Goal: Transaction & Acquisition: Download file/media

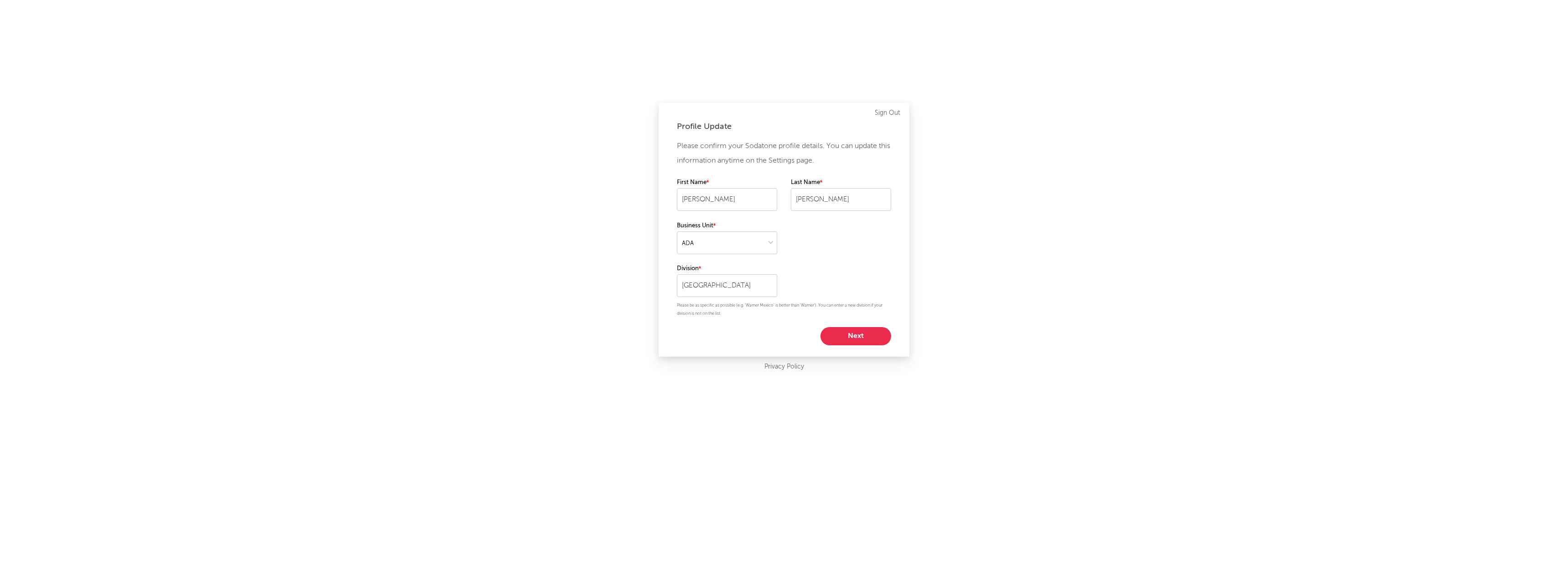
click at [841, 342] on button "Next" at bounding box center [855, 336] width 70 height 18
select select "other"
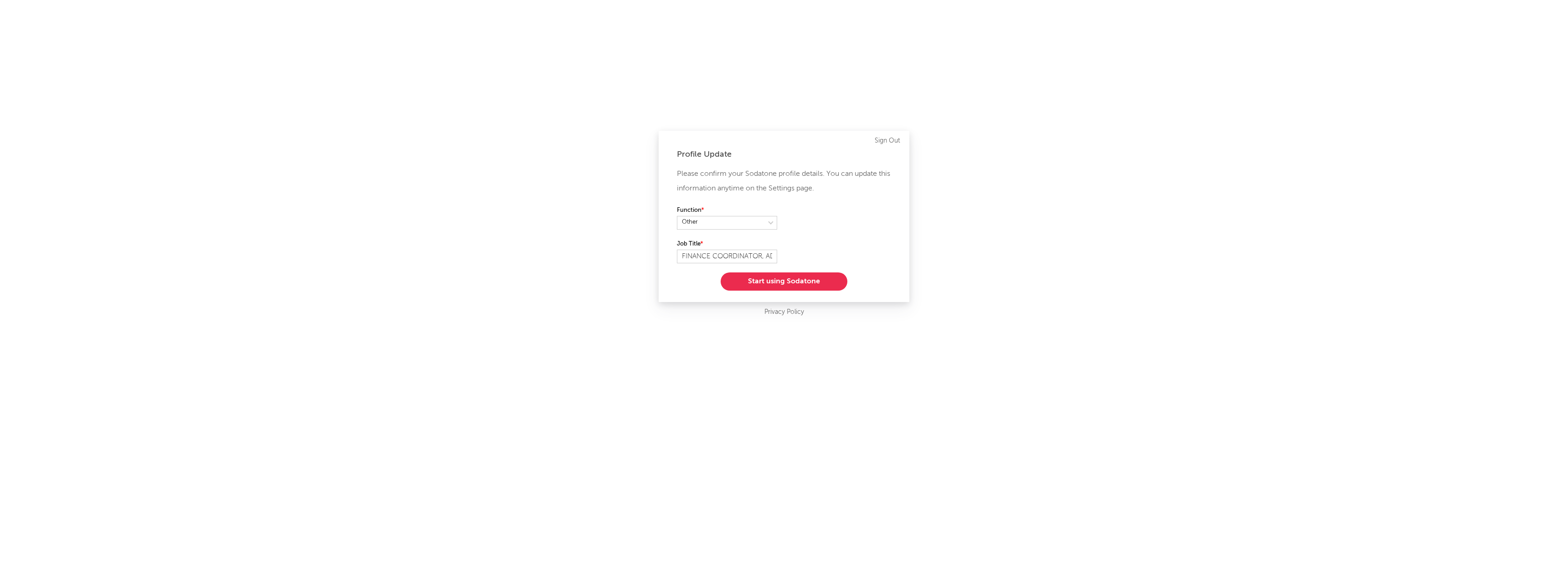
click at [780, 282] on button "Start using Sodatone" at bounding box center [784, 281] width 126 height 18
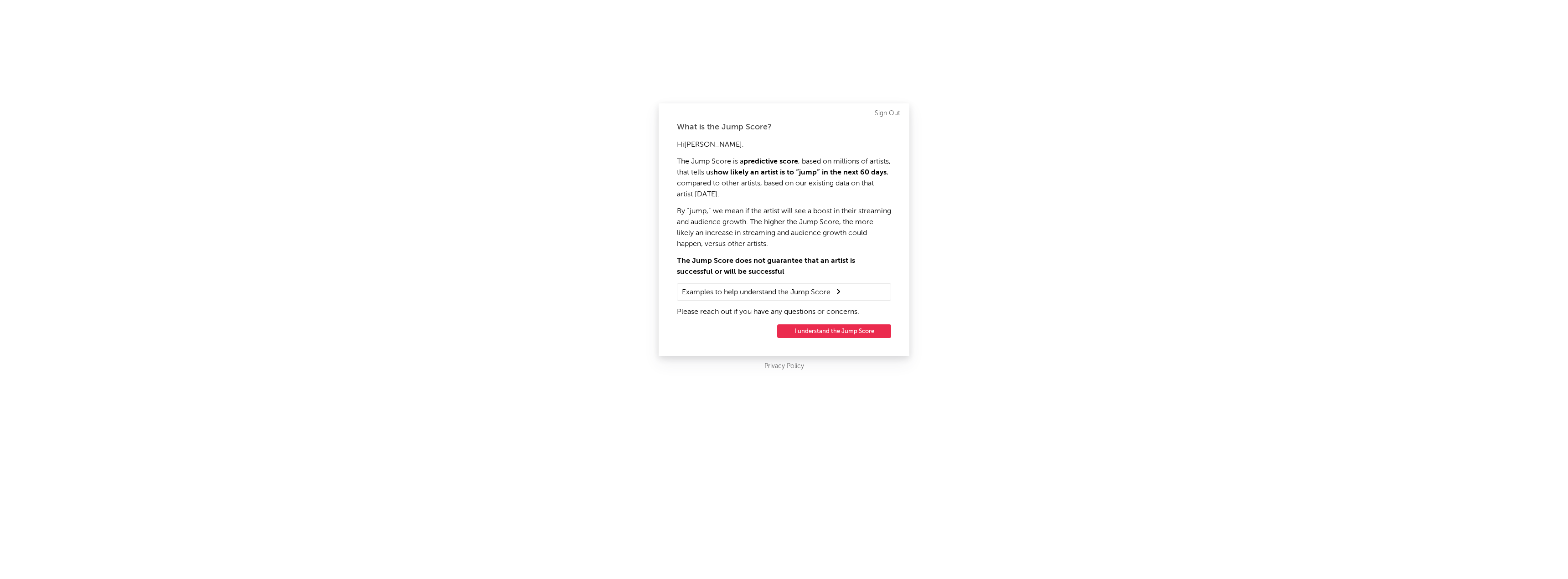
click at [808, 328] on button "I understand the Jump Score" at bounding box center [834, 331] width 114 height 13
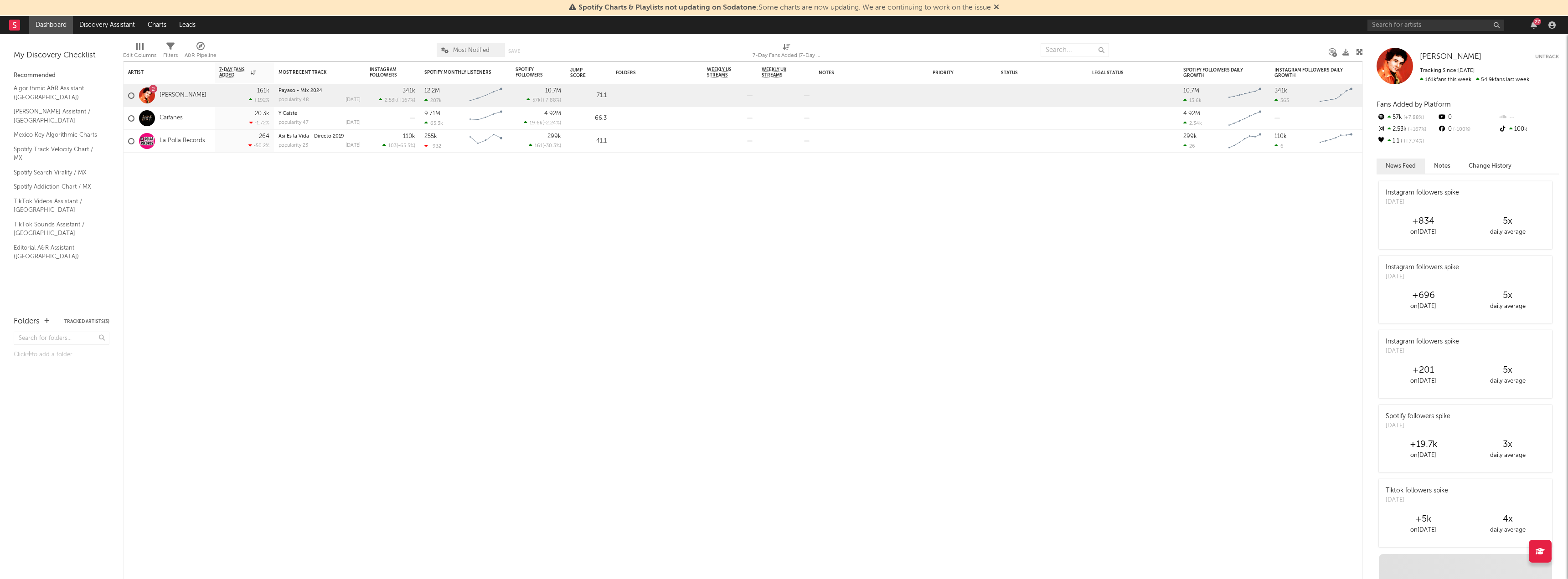
click at [998, 7] on icon at bounding box center [996, 7] width 5 height 7
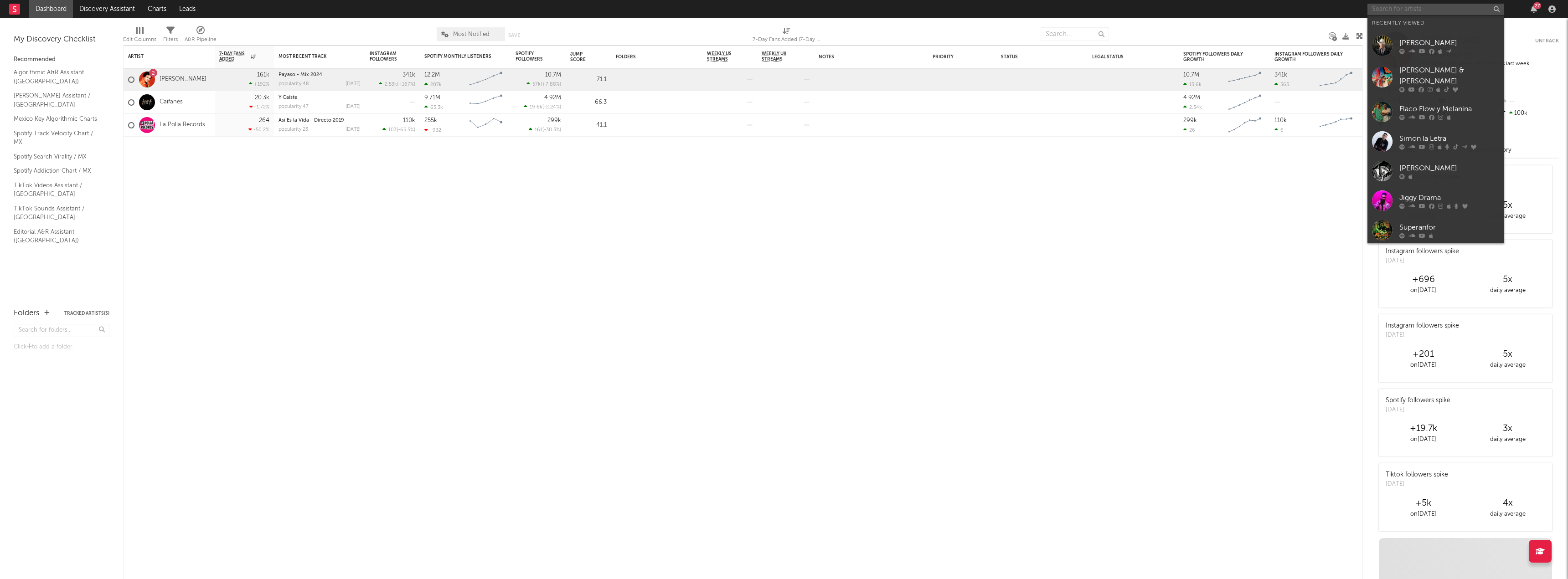
click at [1418, 4] on input "text" at bounding box center [1435, 9] width 137 height 12
click at [1416, 36] on link "[PERSON_NAME]" at bounding box center [1435, 45] width 137 height 29
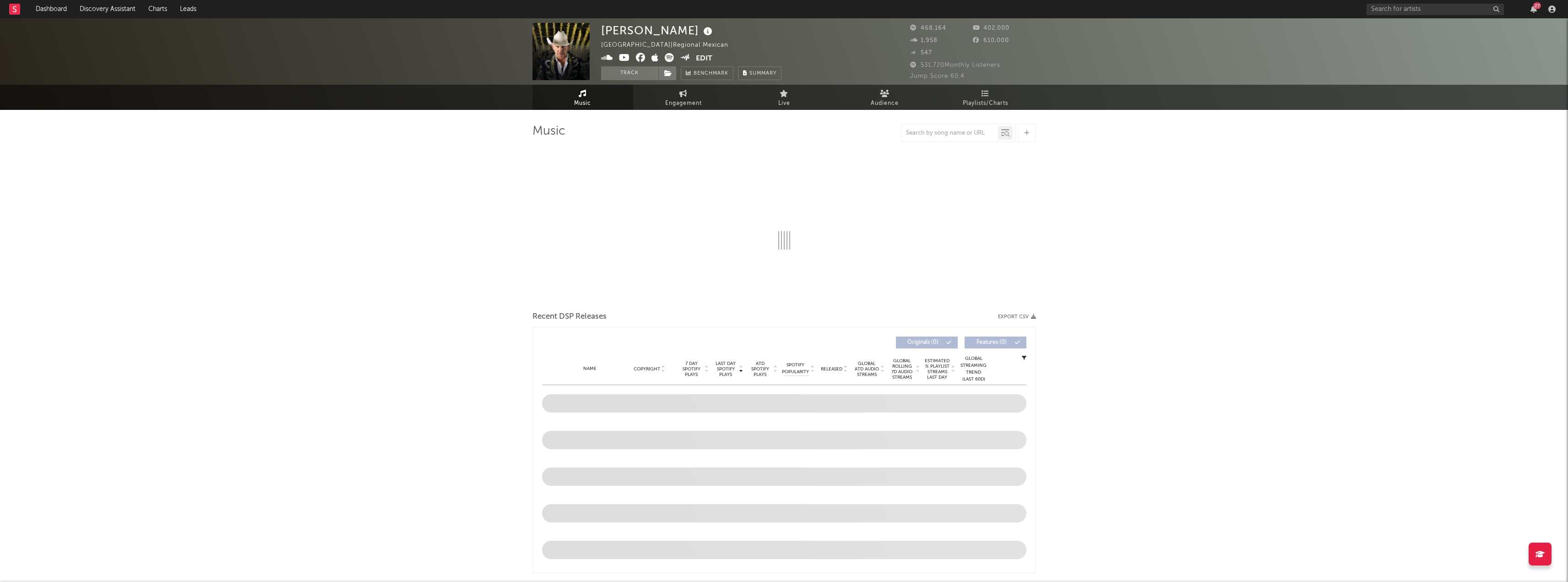
select select "6m"
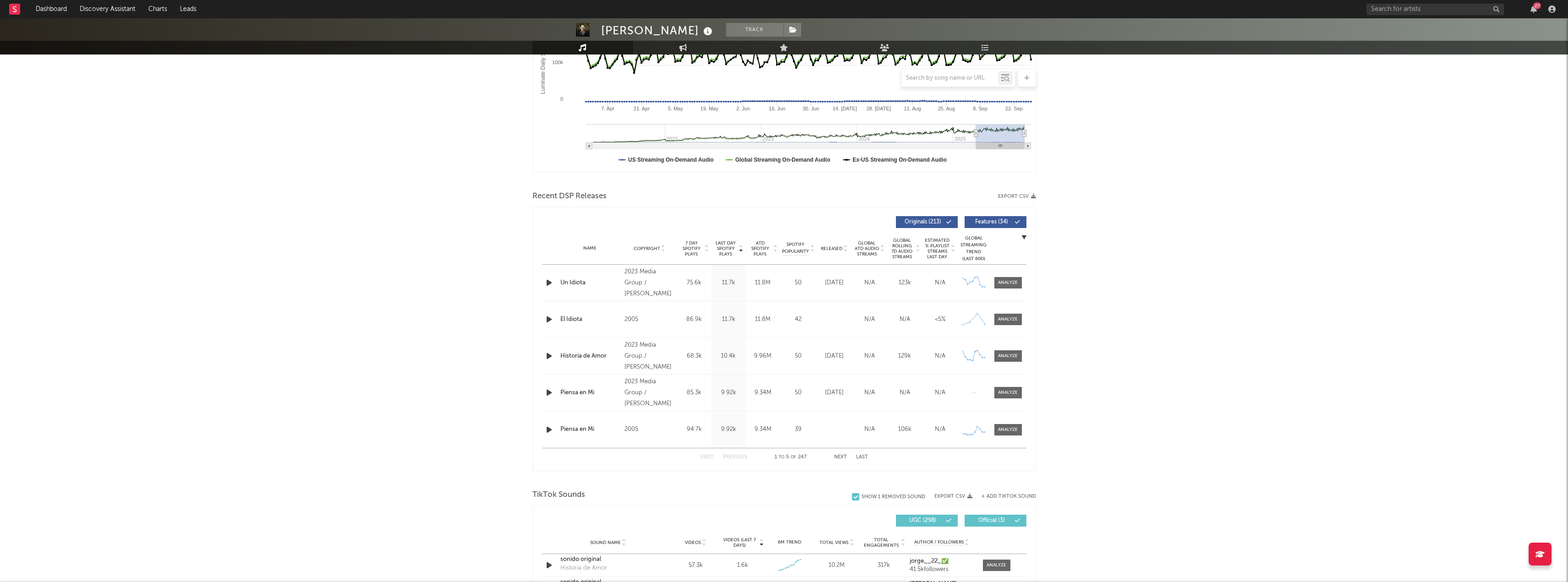
scroll to position [224, 0]
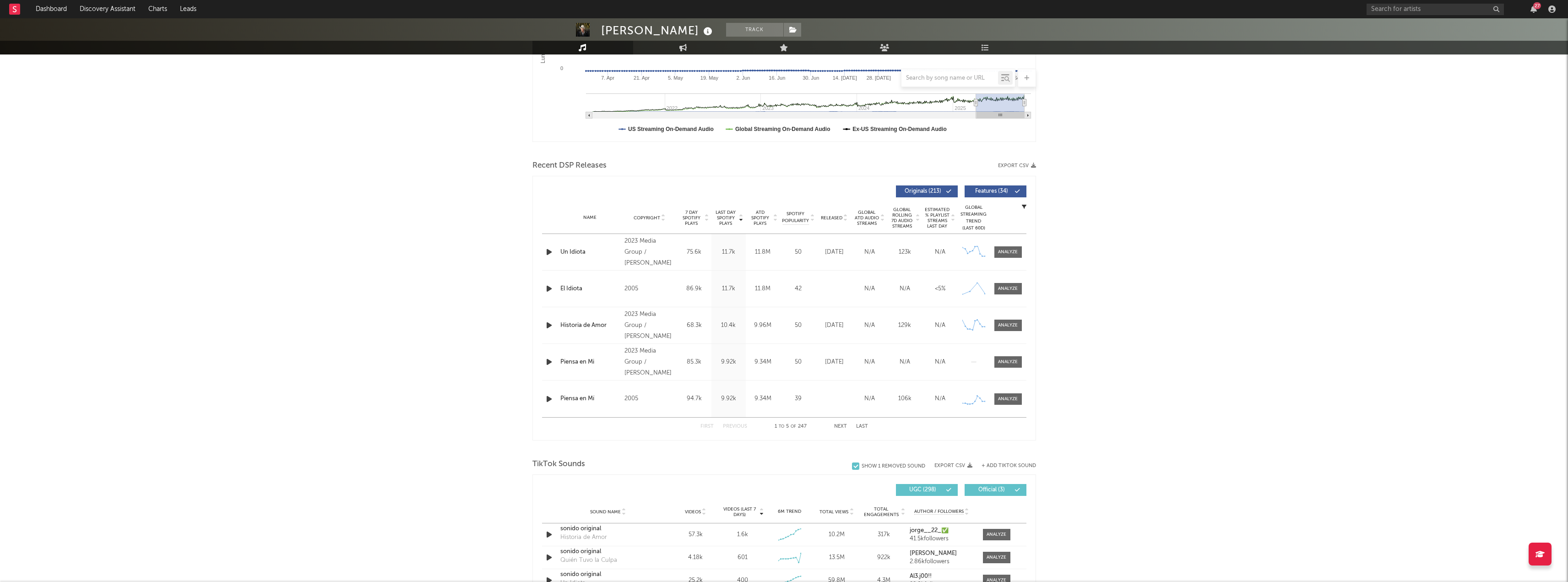
click at [1013, 166] on button "Export CSV" at bounding box center [1017, 165] width 38 height 5
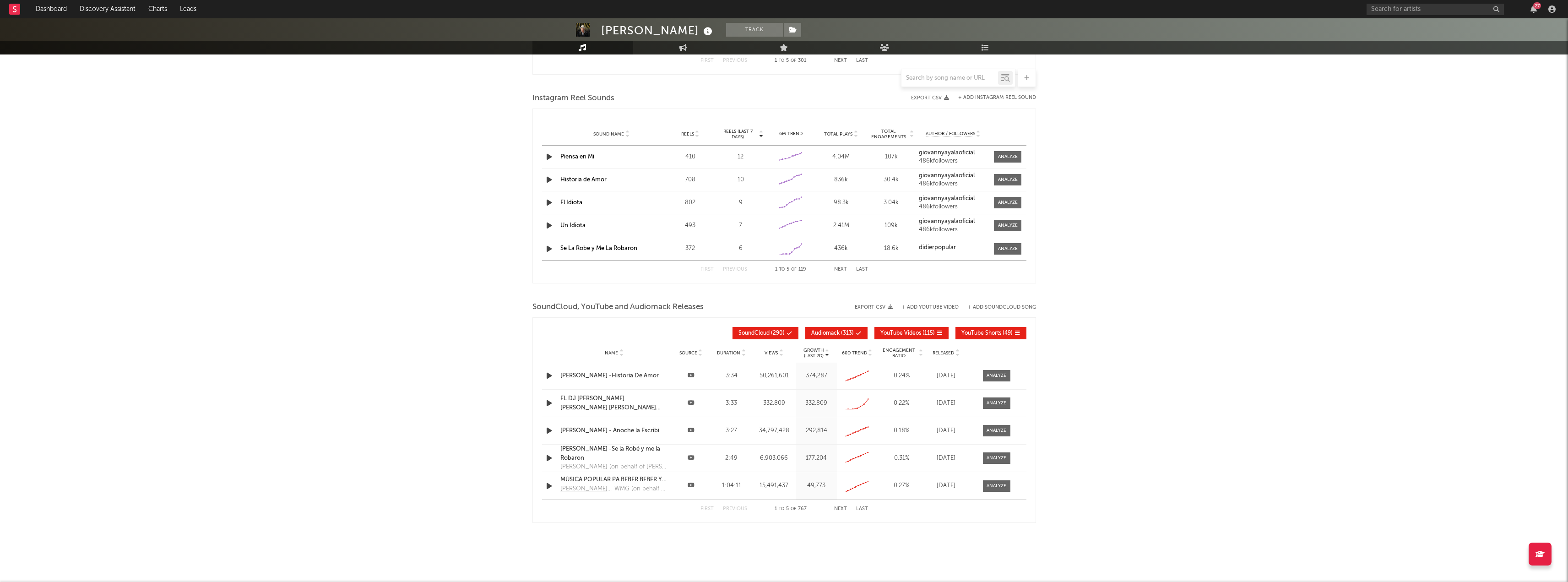
scroll to position [815, 0]
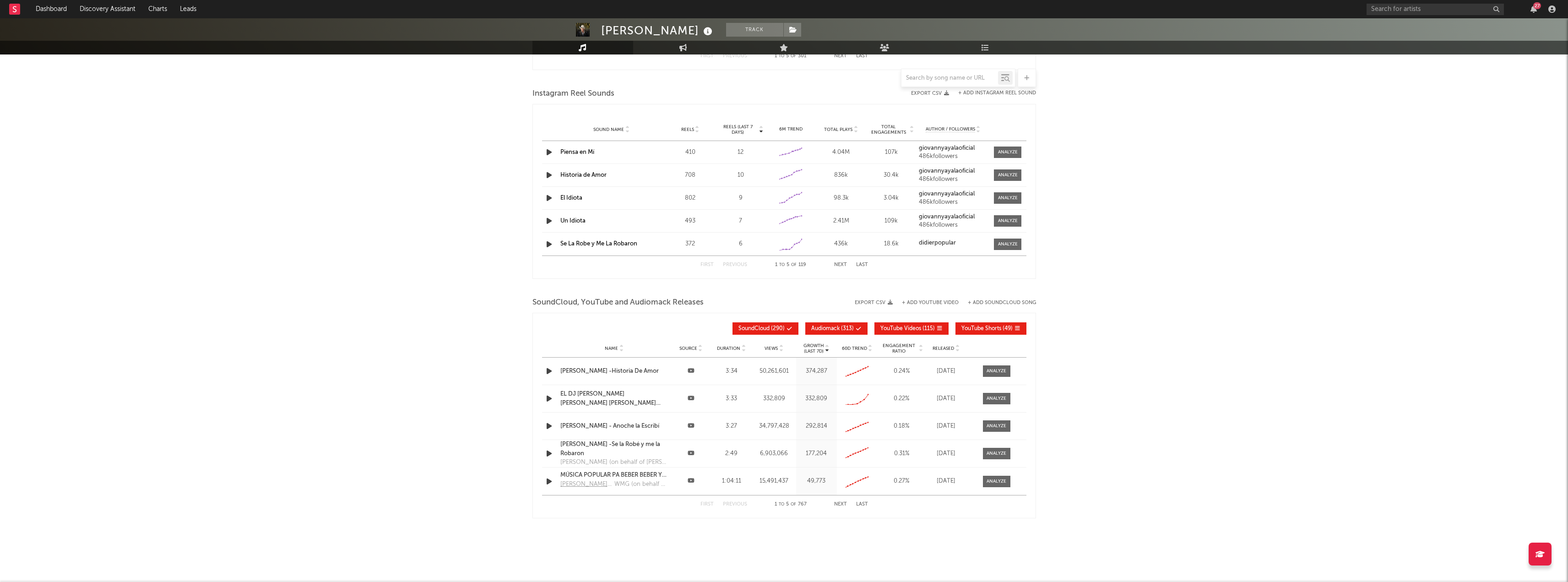
click at [881, 304] on button "Export CSV" at bounding box center [874, 303] width 38 height 5
